Goal: Information Seeking & Learning: Learn about a topic

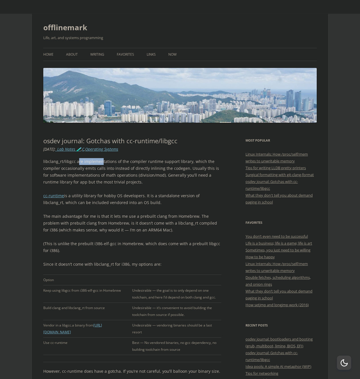
drag, startPoint x: 78, startPoint y: 162, endPoint x: 102, endPoint y: 163, distance: 24.2
click at [101, 163] on p "libclang_rt/libgcc are implementations of the compiler runtime support library,…" at bounding box center [132, 171] width 178 height 27
click at [103, 163] on p "libclang_rt/libgcc are implementations of the compiler runtime support library,…" at bounding box center [132, 171] width 178 height 27
drag, startPoint x: 66, startPoint y: 163, endPoint x: 75, endPoint y: 163, distance: 8.6
click at [74, 163] on p "libclang_rt/libgcc are implementations of the compiler runtime support library,…" at bounding box center [132, 171] width 178 height 27
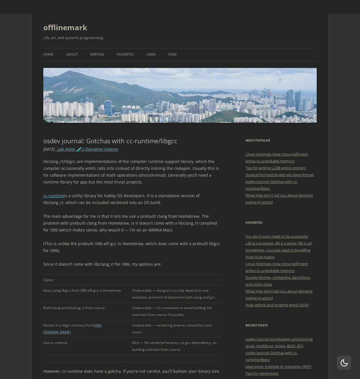
click at [77, 165] on p "libclang_rt/libgcc are implementations of the compiler runtime support library,…" at bounding box center [132, 171] width 178 height 27
drag, startPoint x: 99, startPoint y: 163, endPoint x: 109, endPoint y: 163, distance: 10.3
click at [109, 163] on p "libclang_rt/libgcc are implementations of the compiler runtime support library,…" at bounding box center [132, 171] width 178 height 27
click at [110, 164] on p "libclang_rt/libgcc are implementations of the compiler runtime support library,…" at bounding box center [132, 171] width 178 height 27
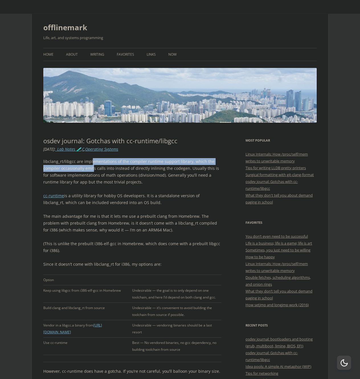
drag, startPoint x: 90, startPoint y: 163, endPoint x: 93, endPoint y: 168, distance: 5.4
click at [93, 168] on p "libclang_rt/libgcc are implementations of the compiler runtime support library,…" at bounding box center [132, 171] width 178 height 27
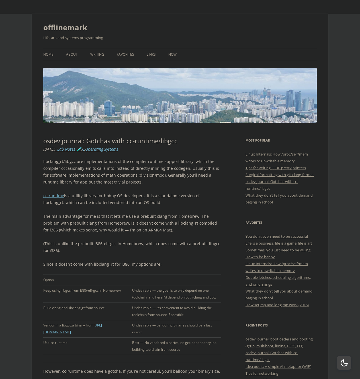
click at [94, 168] on p "libclang_rt/libgcc are implementations of the compiler runtime support library,…" at bounding box center [132, 171] width 178 height 27
drag, startPoint x: 76, startPoint y: 167, endPoint x: 97, endPoint y: 168, distance: 21.1
click at [97, 168] on p "libclang_rt/libgcc are implementations of the compiler runtime support library,…" at bounding box center [132, 171] width 178 height 27
click at [103, 168] on p "libclang_rt/libgcc are implementations of the compiler runtime support library,…" at bounding box center [132, 171] width 178 height 27
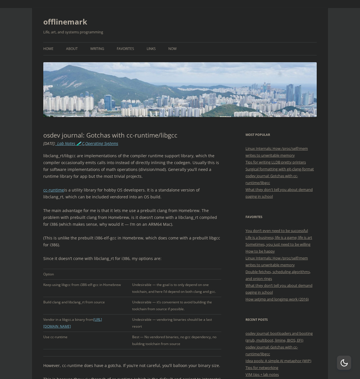
scroll to position [6, 0]
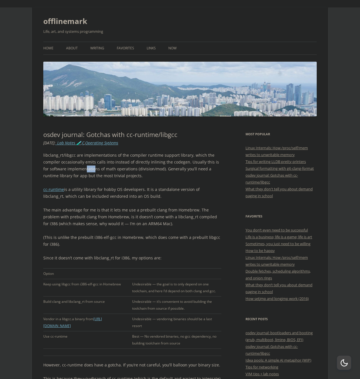
drag, startPoint x: 79, startPoint y: 169, endPoint x: 90, endPoint y: 169, distance: 10.8
click at [90, 169] on p "libclang_rt/libgcc are implementations of the compiler runtime support library,…" at bounding box center [132, 165] width 178 height 27
click at [91, 169] on p "libclang_rt/libgcc are implementations of the compiler runtime support library,…" at bounding box center [132, 165] width 178 height 27
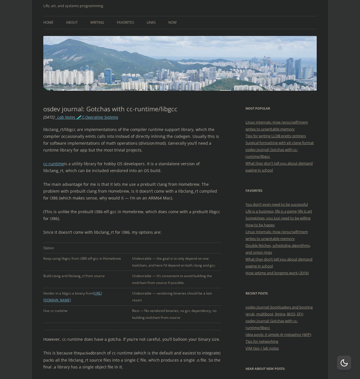
scroll to position [33, 0]
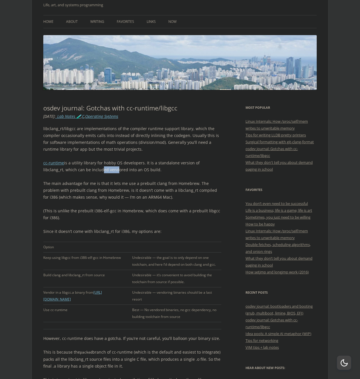
drag, startPoint x: 77, startPoint y: 170, endPoint x: 93, endPoint y: 170, distance: 15.4
click at [92, 170] on p "cc-runtime is a utility library for hobby OS developers. It is a standalone ver…" at bounding box center [132, 166] width 178 height 14
click at [97, 170] on p "cc-runtime is a utility library for hobby OS developers. It is a standalone ver…" at bounding box center [132, 166] width 178 height 14
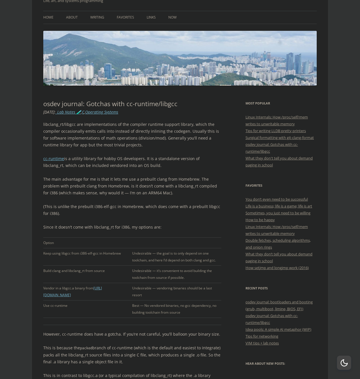
scroll to position [38, 0]
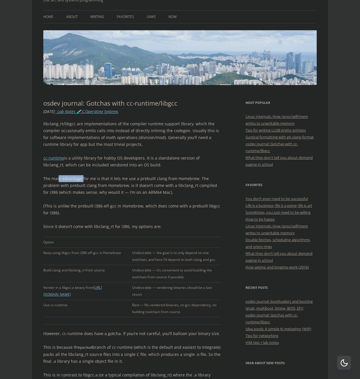
drag, startPoint x: 59, startPoint y: 178, endPoint x: 83, endPoint y: 180, distance: 24.6
click at [83, 180] on p "The main advantage for me is that it lets me use a prebuilt clang from Homebrew…" at bounding box center [132, 185] width 178 height 21
click at [93, 180] on p "The main advantage for me is that it lets me use a prebuilt clang from Homebrew…" at bounding box center [132, 185] width 178 height 21
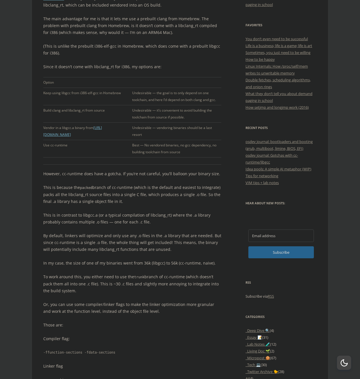
scroll to position [198, 0]
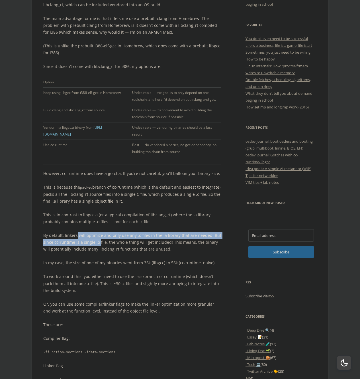
drag, startPoint x: 76, startPoint y: 235, endPoint x: 104, endPoint y: 240, distance: 28.6
click at [98, 240] on p "By default, linkers will optimize and only use any .o files in the .a library t…" at bounding box center [132, 242] width 178 height 21
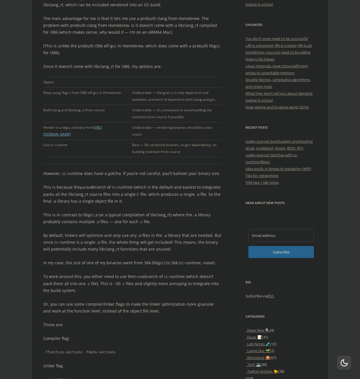
click at [108, 240] on p "By default, linkers will optimize and only use any .o files in the .a library t…" at bounding box center [132, 242] width 178 height 21
drag, startPoint x: 73, startPoint y: 249, endPoint x: 96, endPoint y: 249, distance: 23.1
click at [94, 249] on p "By default, linkers will optimize and only use any .o files in the .a library t…" at bounding box center [132, 242] width 178 height 21
click at [97, 249] on p "By default, linkers will optimize and only use any .o files in the .a library t…" at bounding box center [132, 242] width 178 height 21
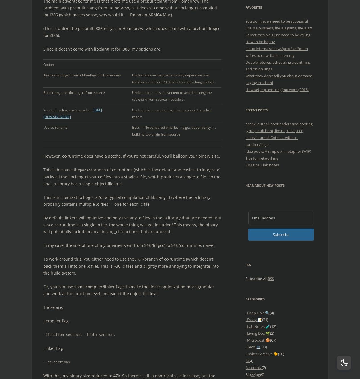
scroll to position [219, 0]
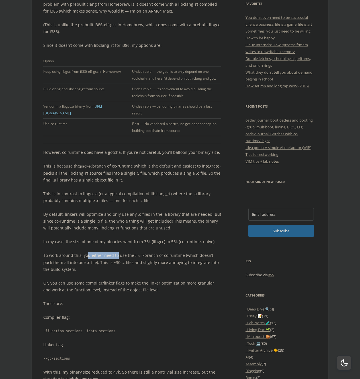
drag, startPoint x: 87, startPoint y: 253, endPoint x: 116, endPoint y: 254, distance: 29.1
click at [116, 254] on p "To work around this, you either need to use the trunk branch of cc-runtime (whi…" at bounding box center [132, 262] width 178 height 21
click at [117, 254] on p "To work around this, you either need to use the trunk branch of cc-runtime (whi…" at bounding box center [132, 262] width 178 height 21
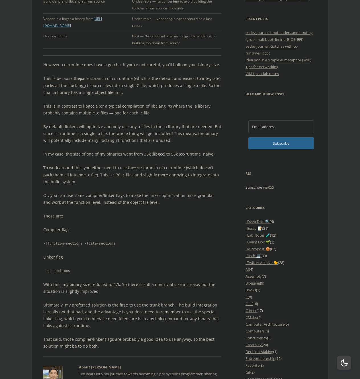
scroll to position [311, 0]
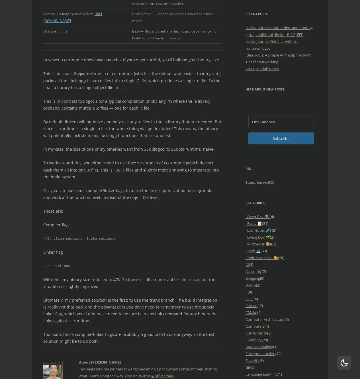
click at [99, 247] on div "libclang_rt/libgcc are implementations of the compiler runtime support library,…" at bounding box center [132, 95] width 178 height 497
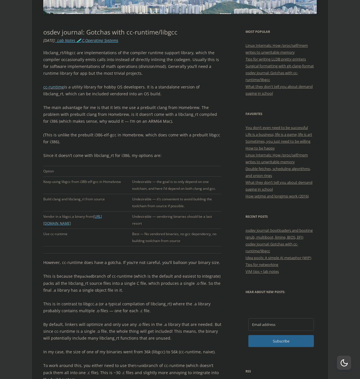
scroll to position [0, 0]
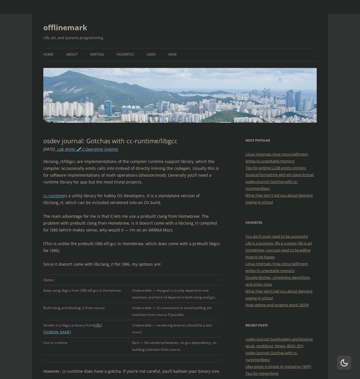
click at [107, 199] on p "cc-runtime is a utility library for hobby OS developers. It is a standalone ver…" at bounding box center [132, 199] width 178 height 14
